Goal: Task Accomplishment & Management: Manage account settings

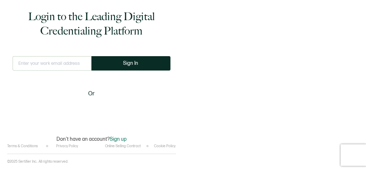
drag, startPoint x: 40, startPoint y: 60, endPoint x: 38, endPoint y: 55, distance: 5.7
click at [38, 56] on input "text" at bounding box center [52, 63] width 79 height 14
type input "[EMAIL_ADDRESS][DOMAIN_NAME]"
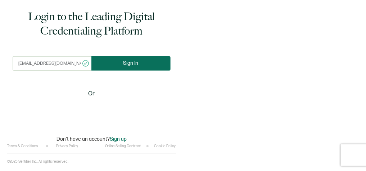
click at [135, 61] on span "Sign In" at bounding box center [130, 62] width 15 height 5
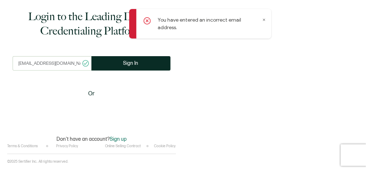
click at [74, 64] on input "[EMAIL_ADDRESS][DOMAIN_NAME]" at bounding box center [52, 63] width 79 height 14
type input "[PERSON_NAME][EMAIL_ADDRESS][PERSON_NAME][DOMAIN_NAME]"
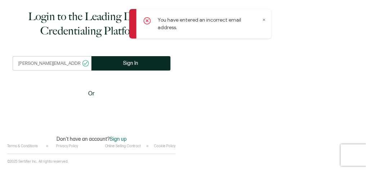
click at [91, 56] on button "Sign In" at bounding box center [130, 63] width 79 height 14
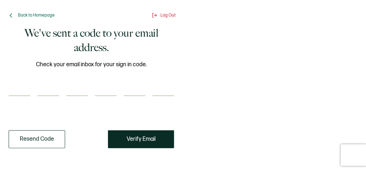
click at [22, 94] on input "number" at bounding box center [20, 89] width 22 height 14
paste input "2"
type input "2"
type input "6"
type input "5"
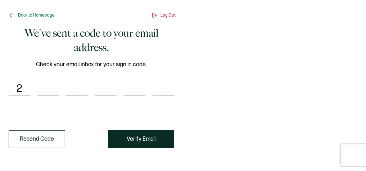
type input "5"
type input "7"
type input "3"
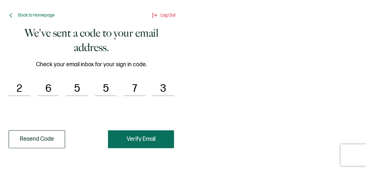
click at [141, 142] on span "Verify Email" at bounding box center [141, 139] width 29 height 6
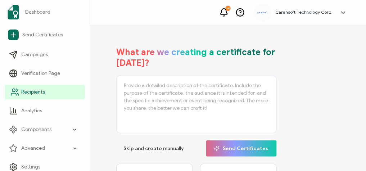
click at [32, 92] on span "Recipients" at bounding box center [33, 91] width 24 height 7
